Goal: Use online tool/utility: Utilize a website feature to perform a specific function

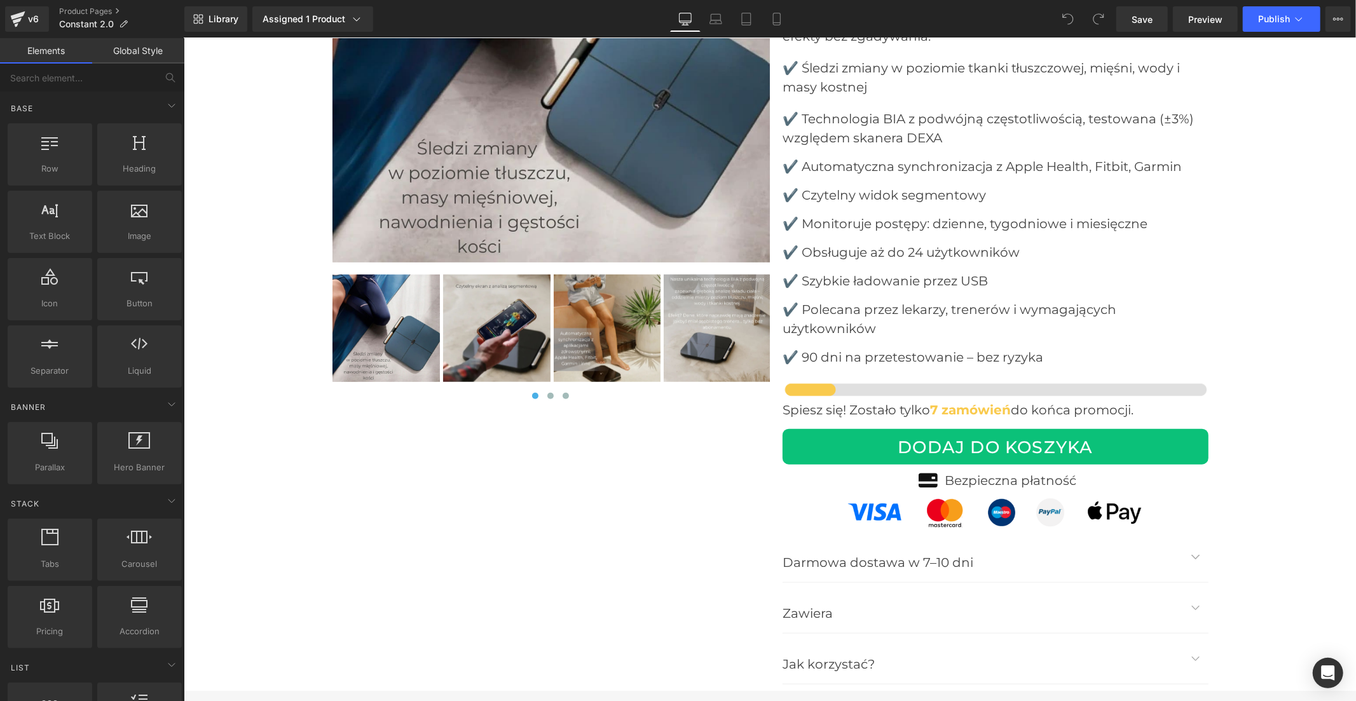
scroll to position [5087, 0]
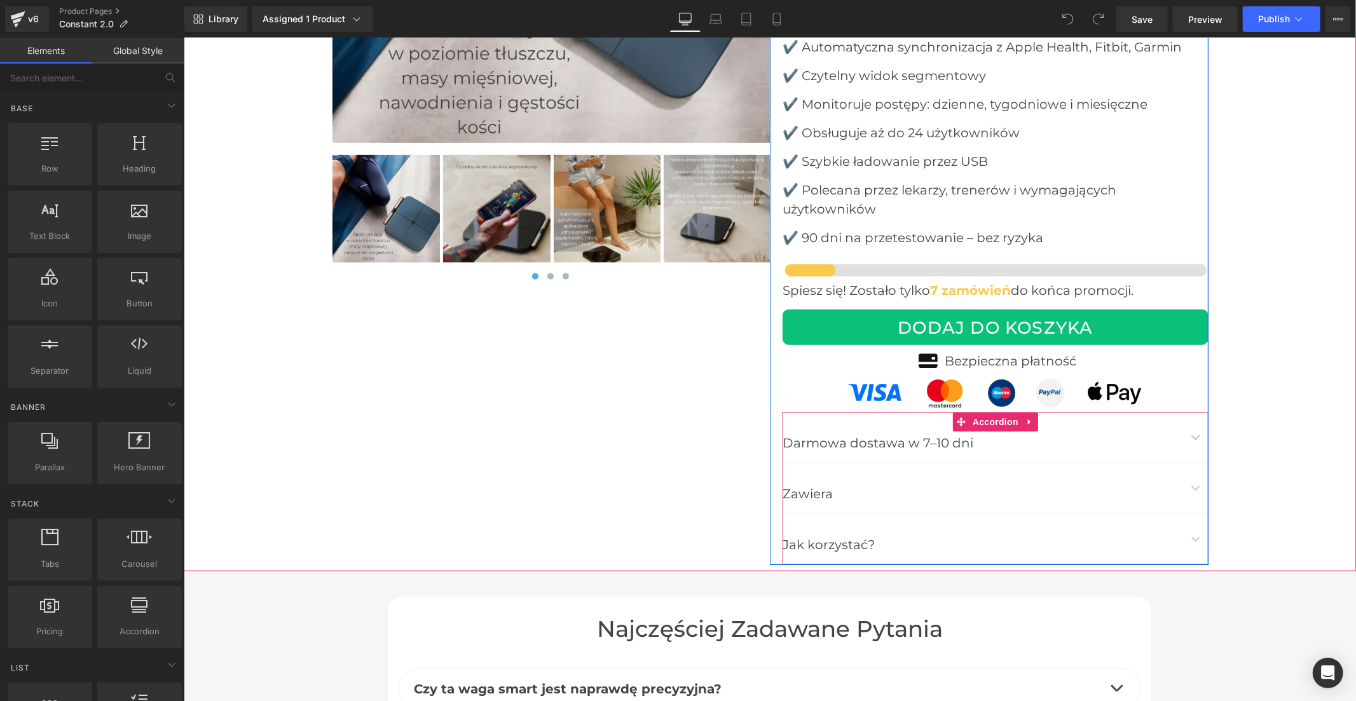
click at [1189, 471] on button "button" at bounding box center [1195, 488] width 25 height 50
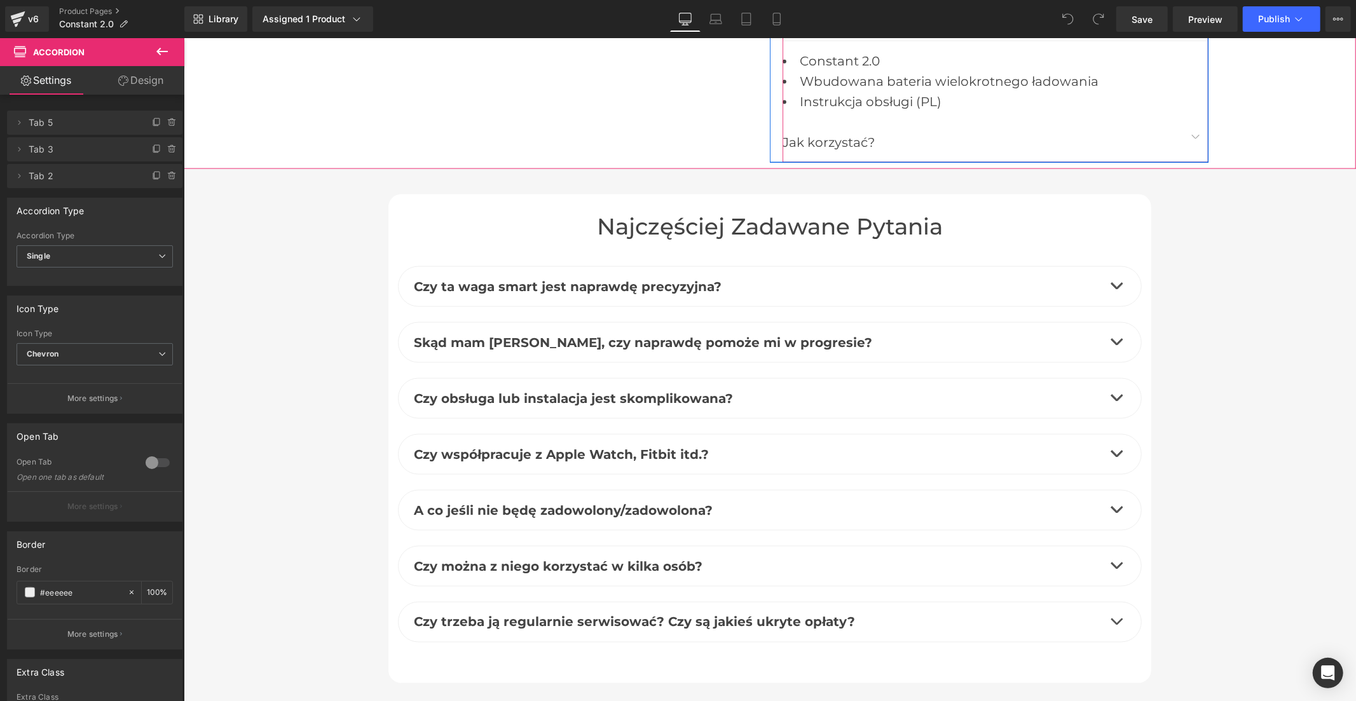
scroll to position [5581, 0]
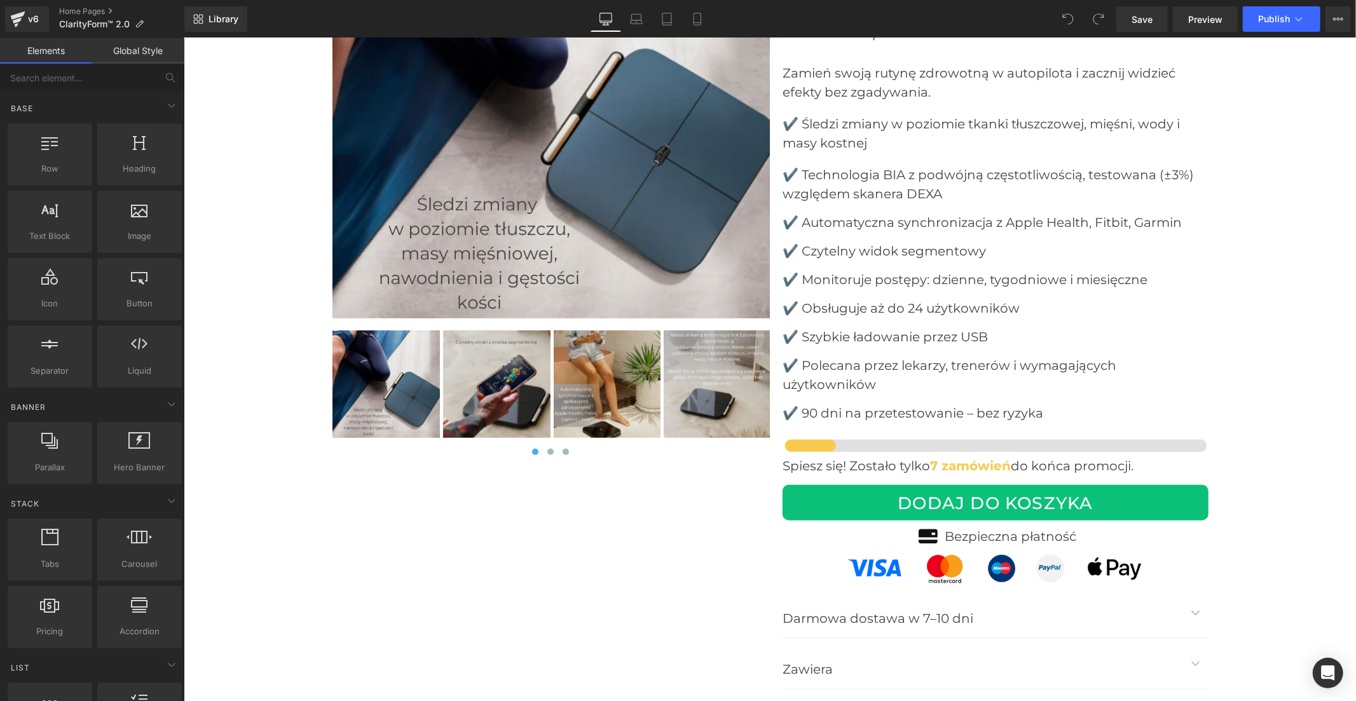
scroll to position [5158, 0]
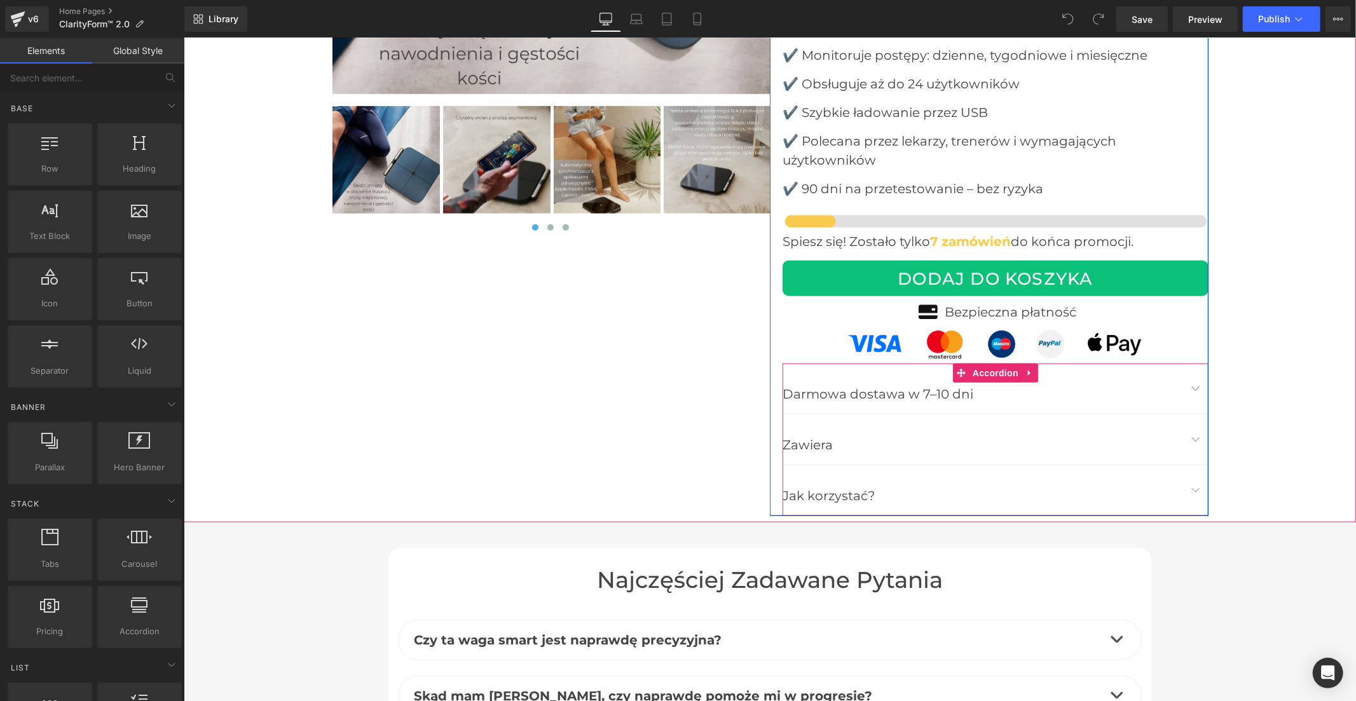
click at [1190, 417] on button "button" at bounding box center [1195, 439] width 25 height 50
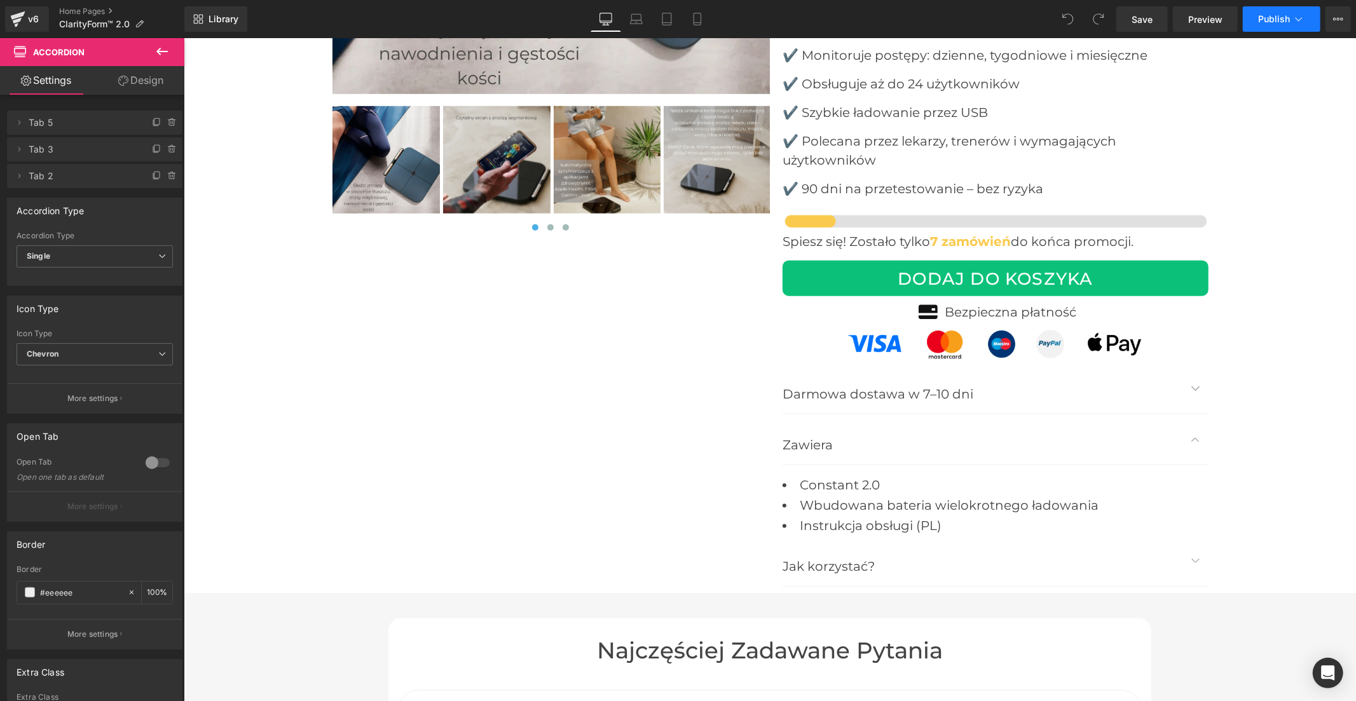
click at [1264, 19] on span "Publish" at bounding box center [1274, 19] width 32 height 10
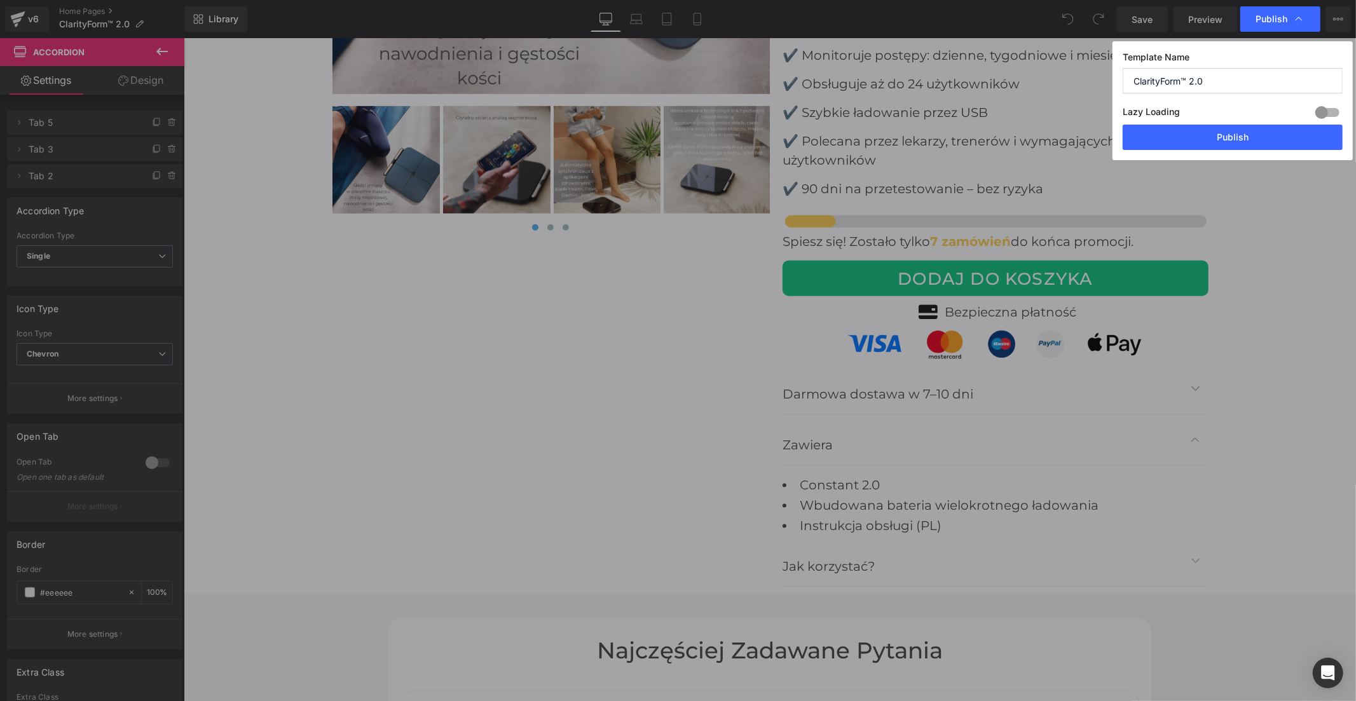
drag, startPoint x: 1202, startPoint y: 78, endPoint x: 1118, endPoint y: 78, distance: 83.9
click at [1118, 78] on div "Template Name ClarityForm™ 2.0 Lazy Loading Build Upgrade plan to unlock Lazy l…" at bounding box center [1233, 100] width 240 height 119
type input "Constant"
click at [1244, 136] on button "Publish" at bounding box center [1233, 137] width 220 height 25
